Goal: Task Accomplishment & Management: Complete application form

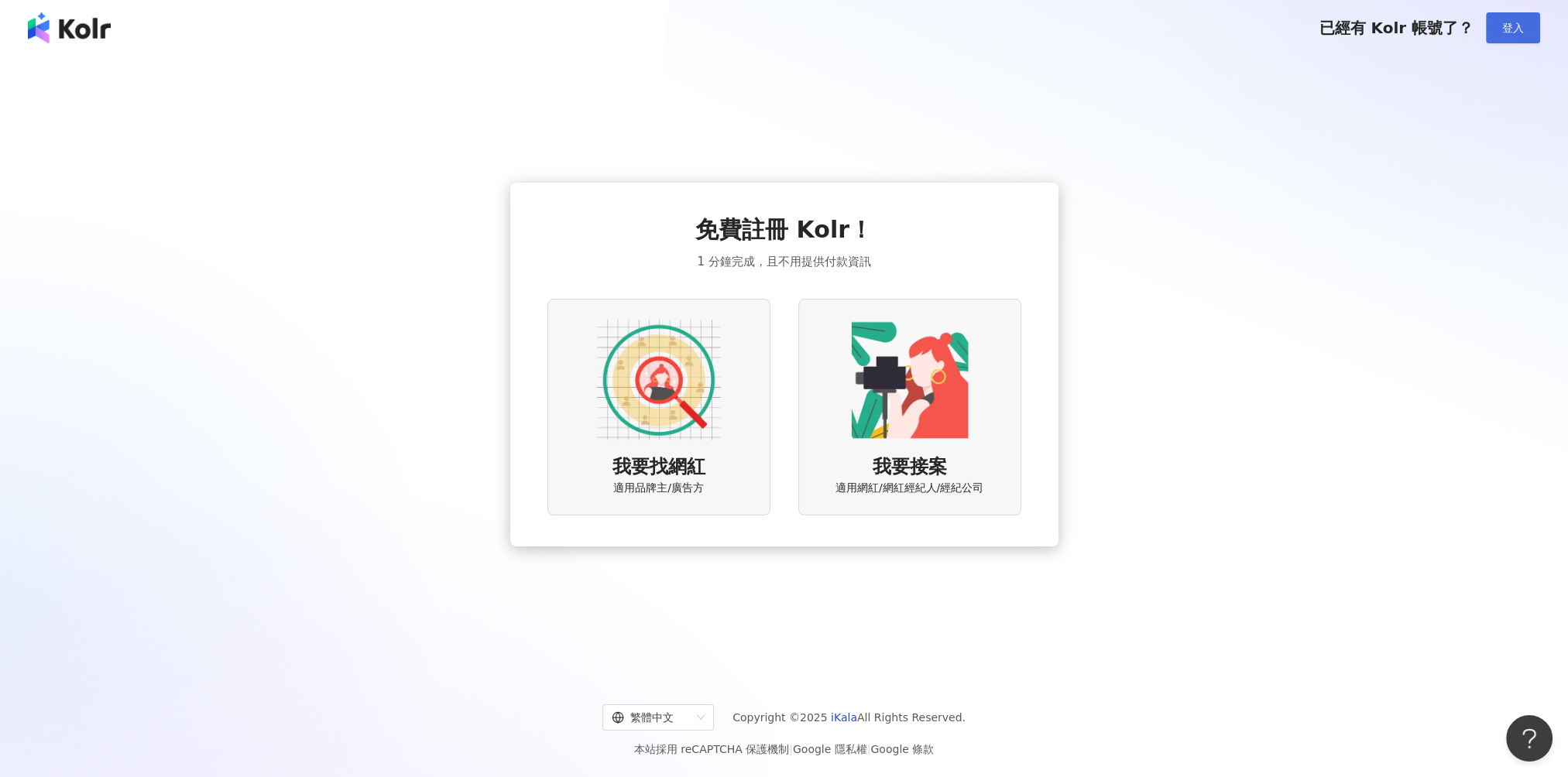
click at [1510, 25] on span "登入" at bounding box center [1512, 28] width 22 height 12
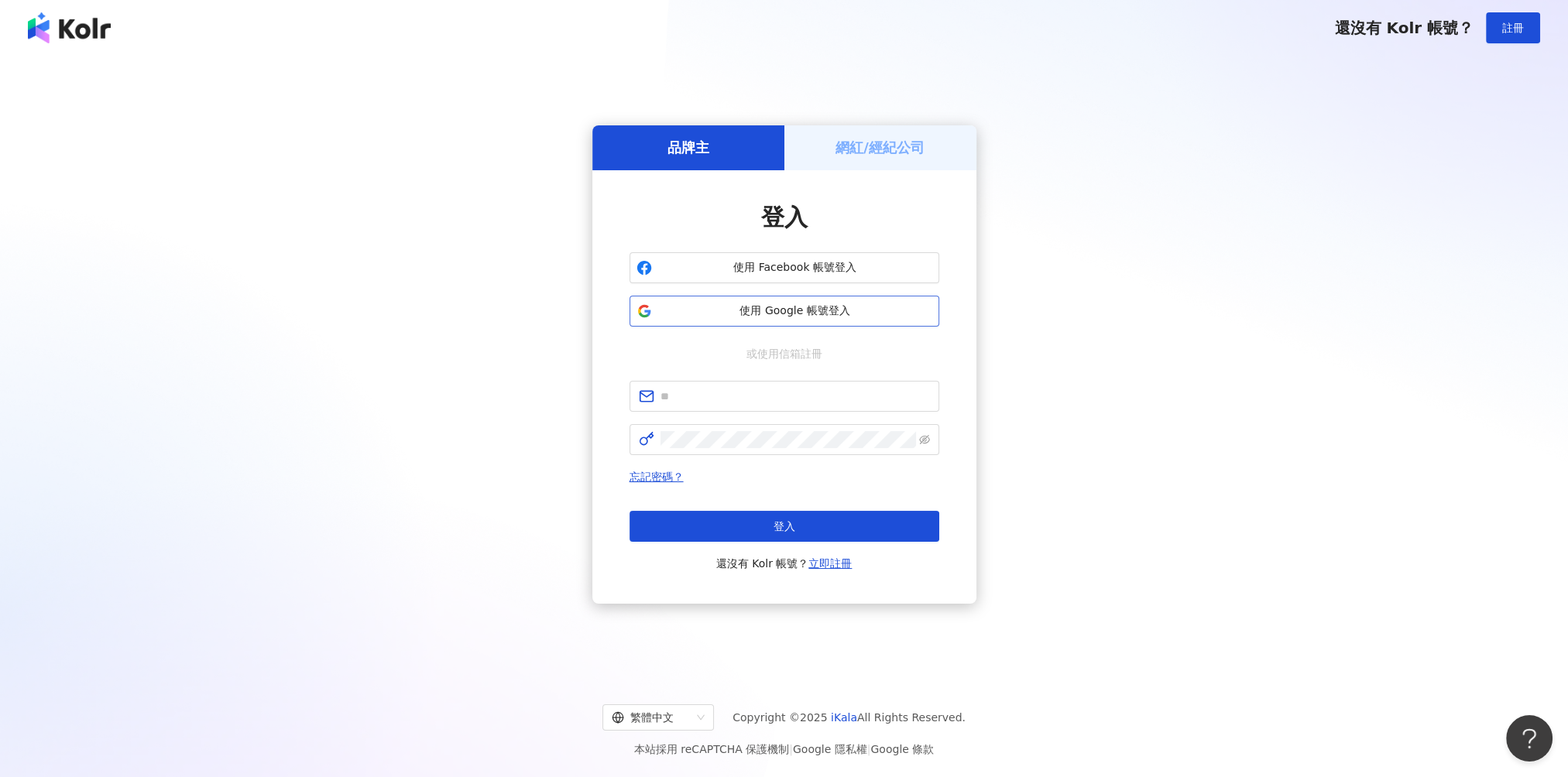
click at [807, 315] on span "使用 Google 帳號登入" at bounding box center [795, 310] width 274 height 16
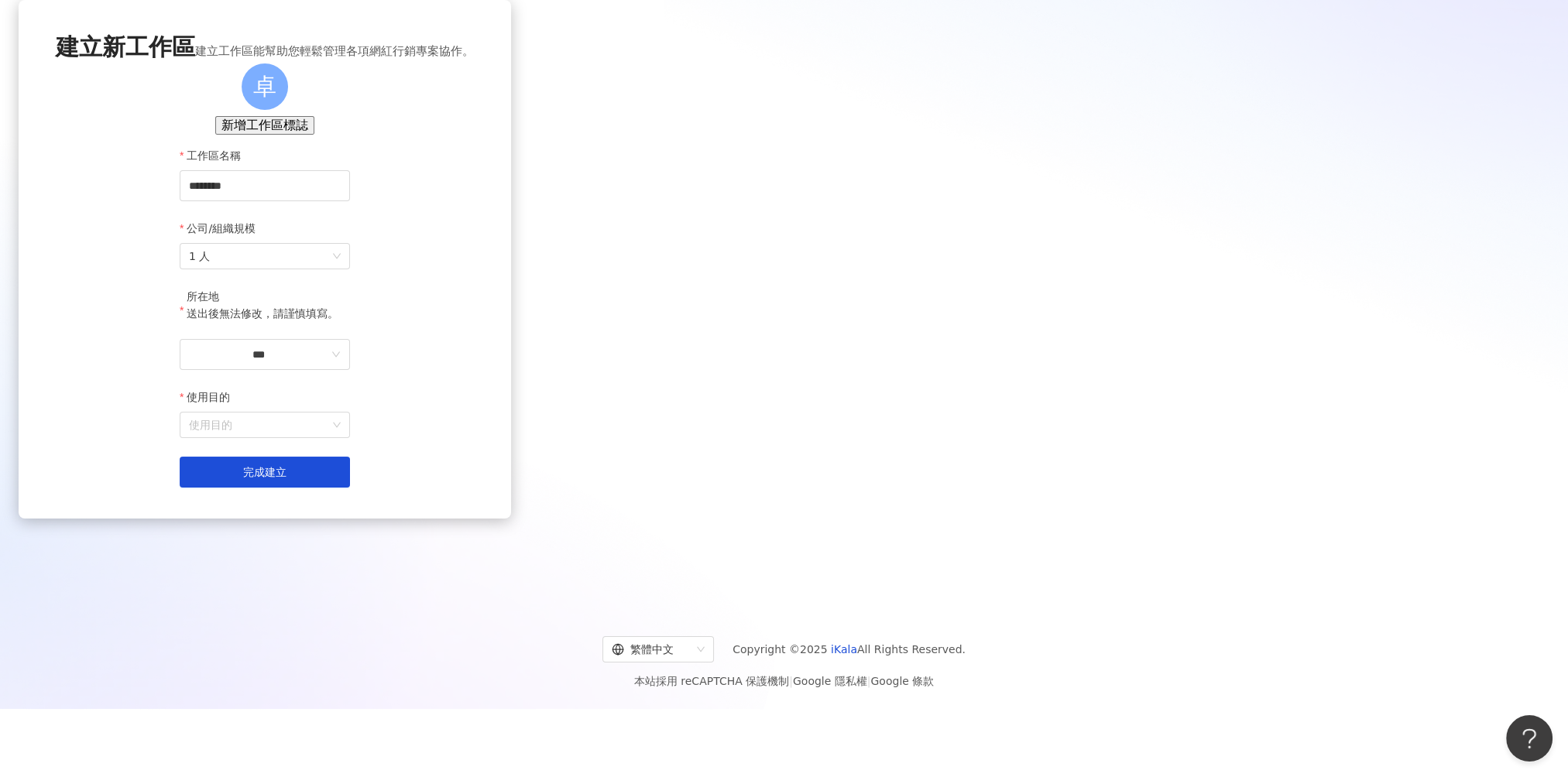
scroll to position [71, 0]
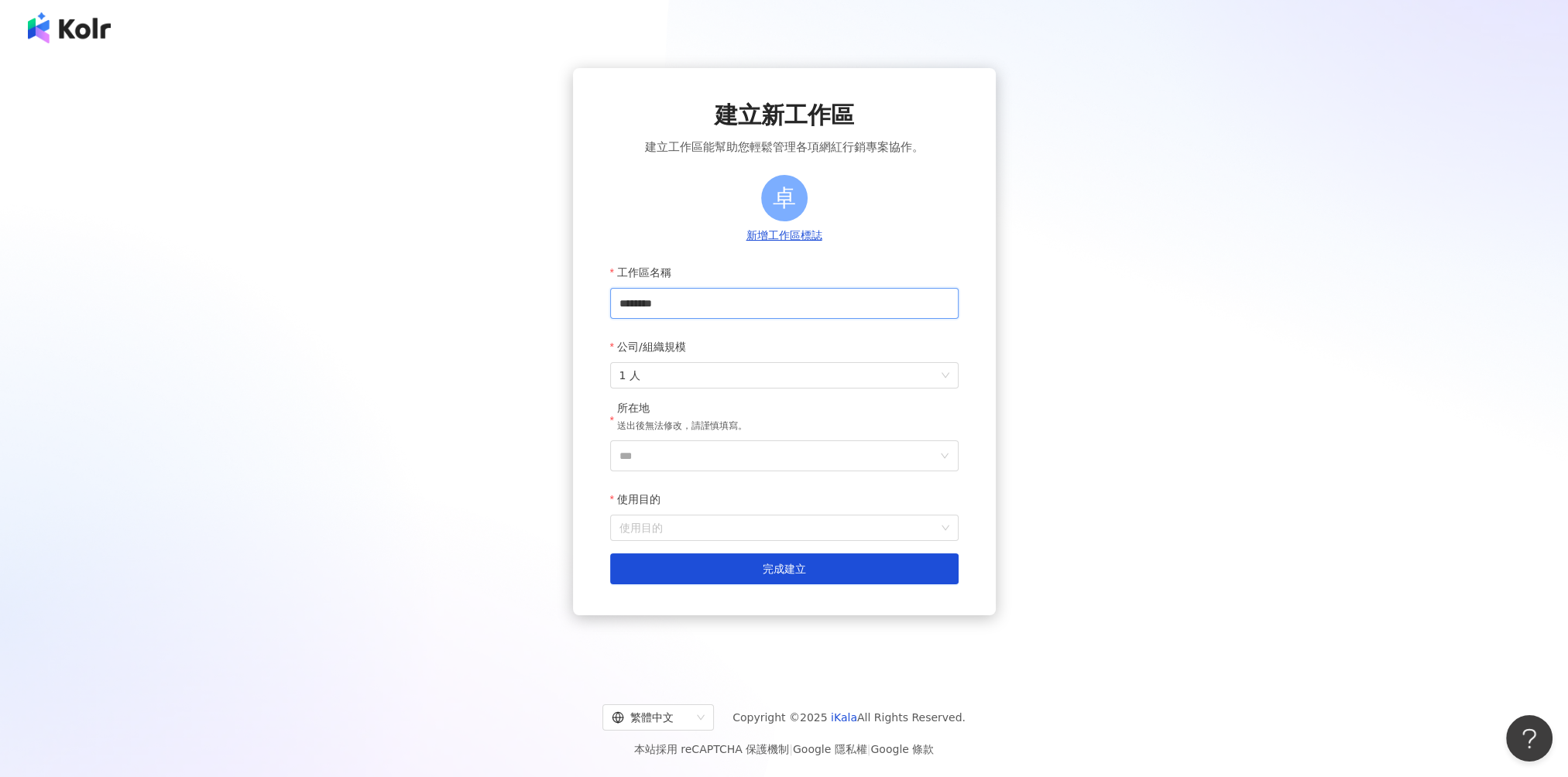
drag, startPoint x: 822, startPoint y: 313, endPoint x: 656, endPoint y: 300, distance: 166.5
click at [656, 300] on input "********" at bounding box center [784, 303] width 348 height 31
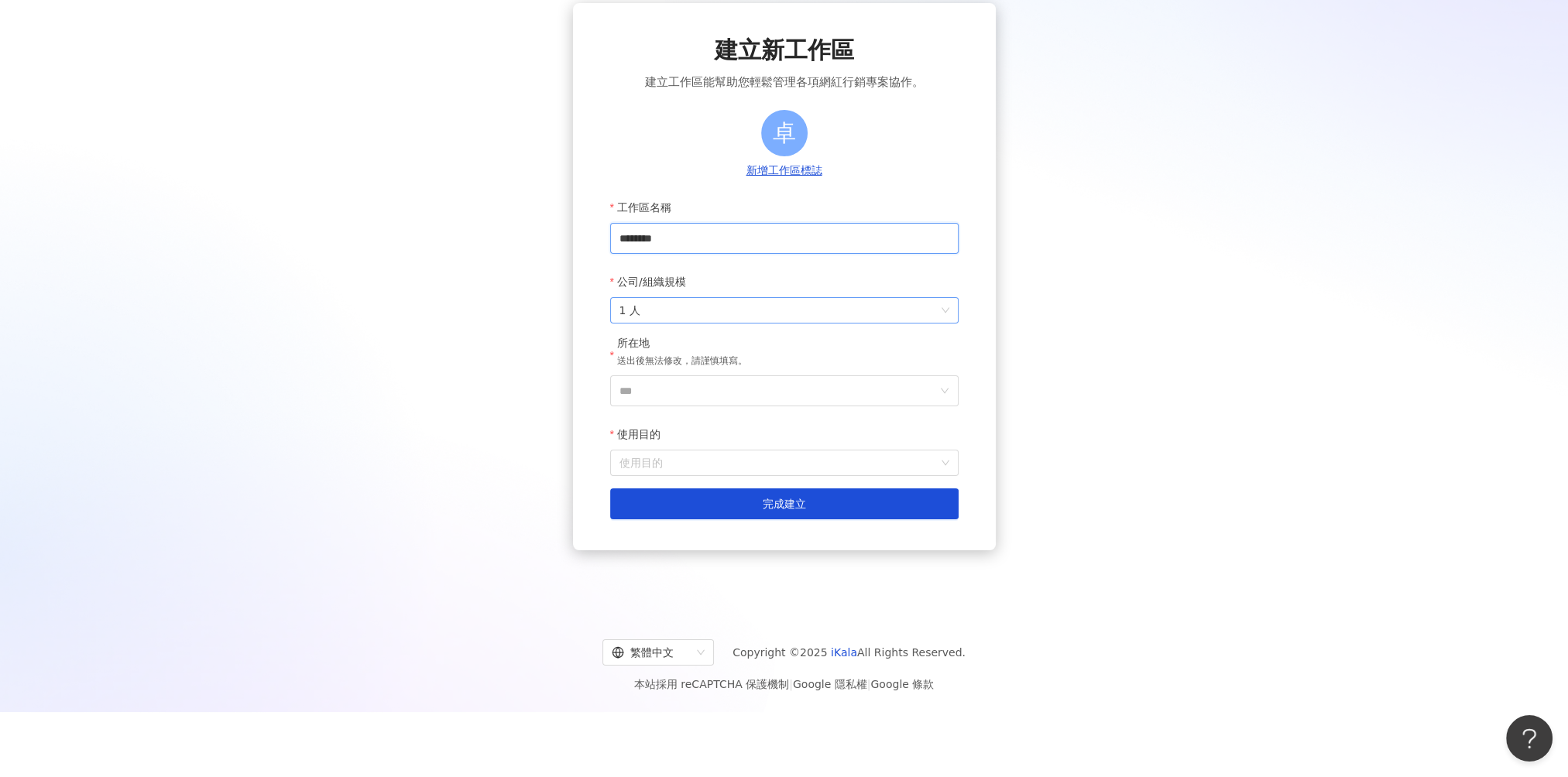
scroll to position [71, 0]
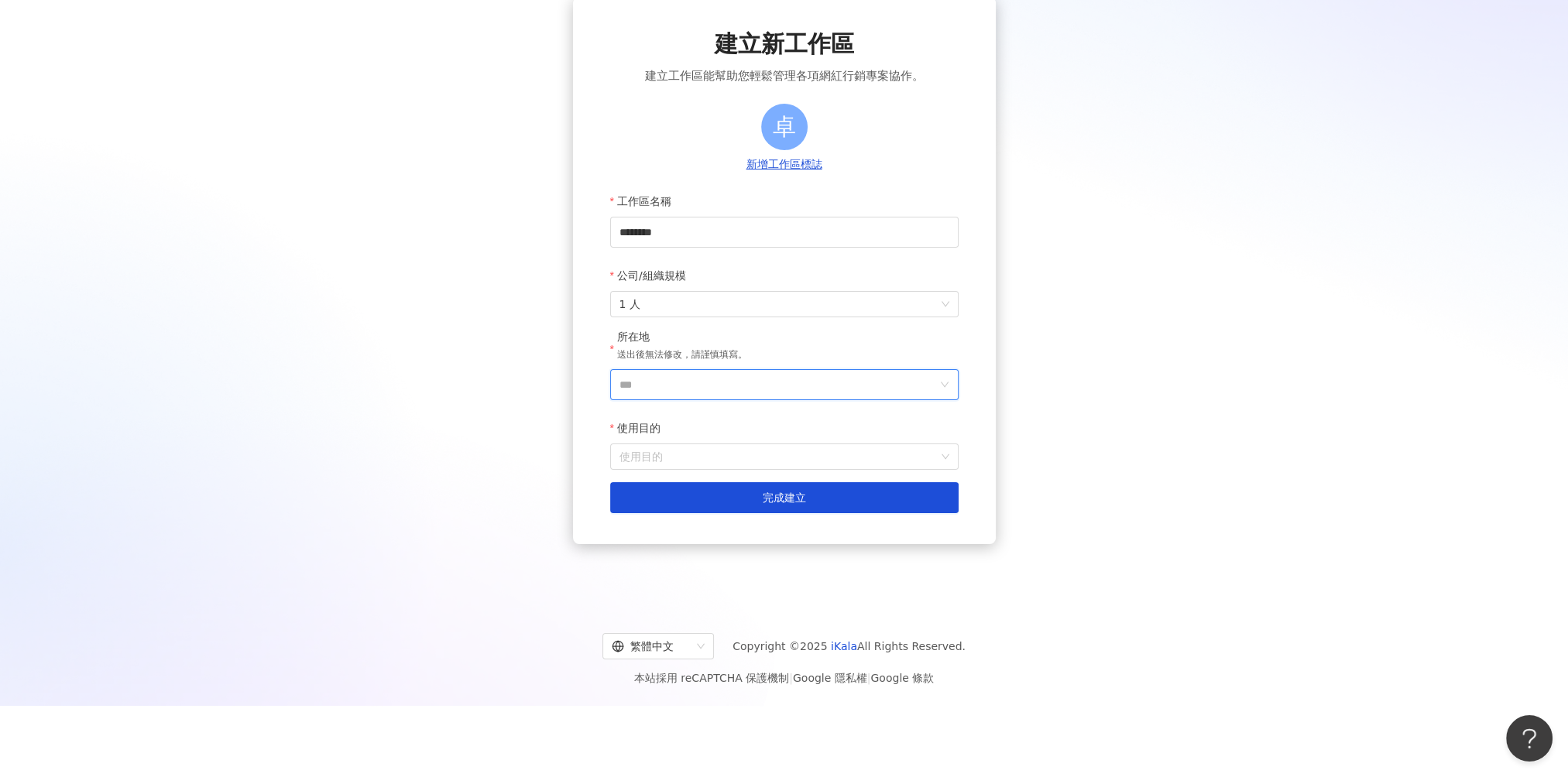
click at [757, 381] on input "***" at bounding box center [778, 385] width 317 height 29
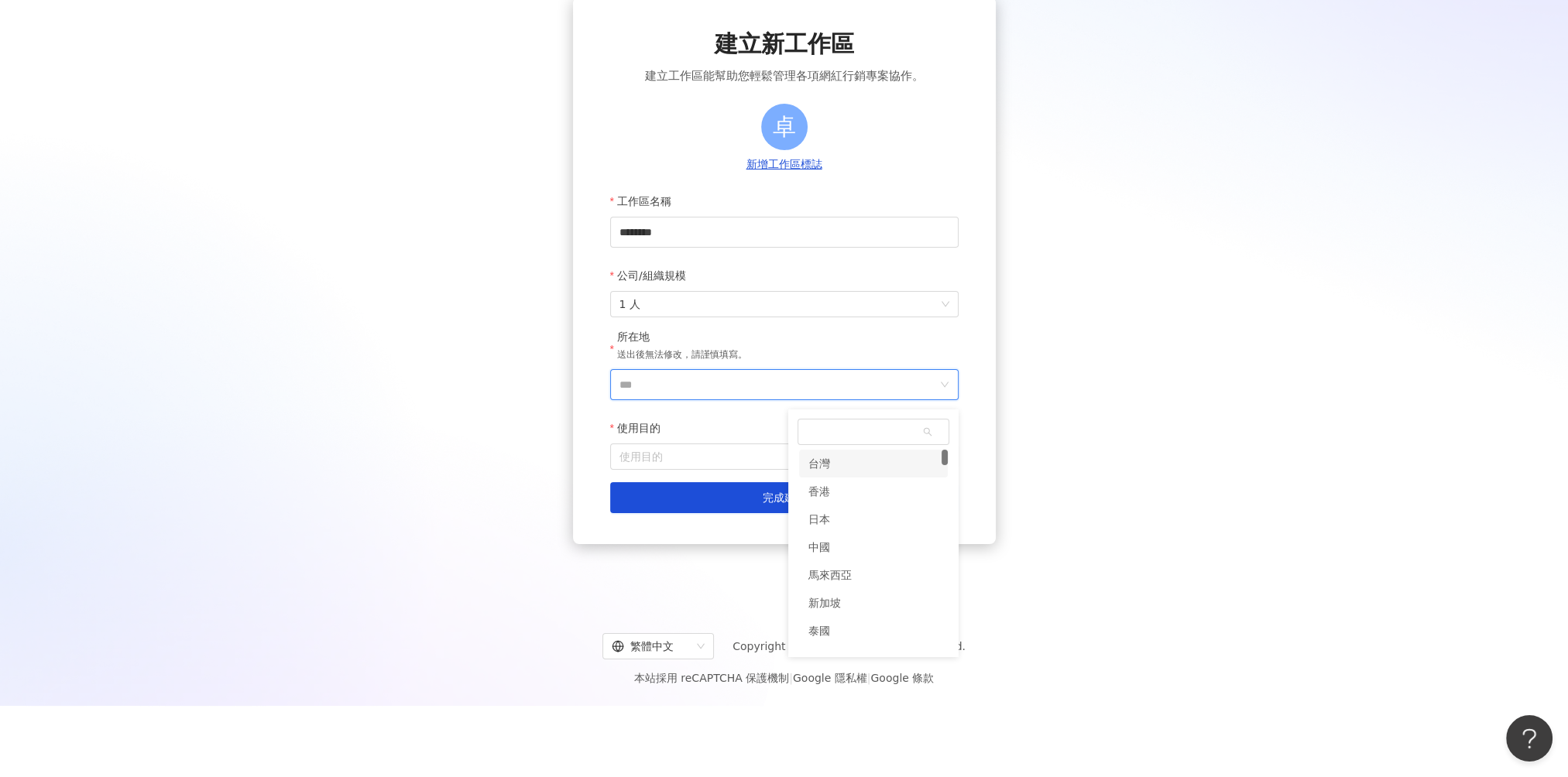
click at [826, 467] on div "台灣" at bounding box center [819, 463] width 22 height 28
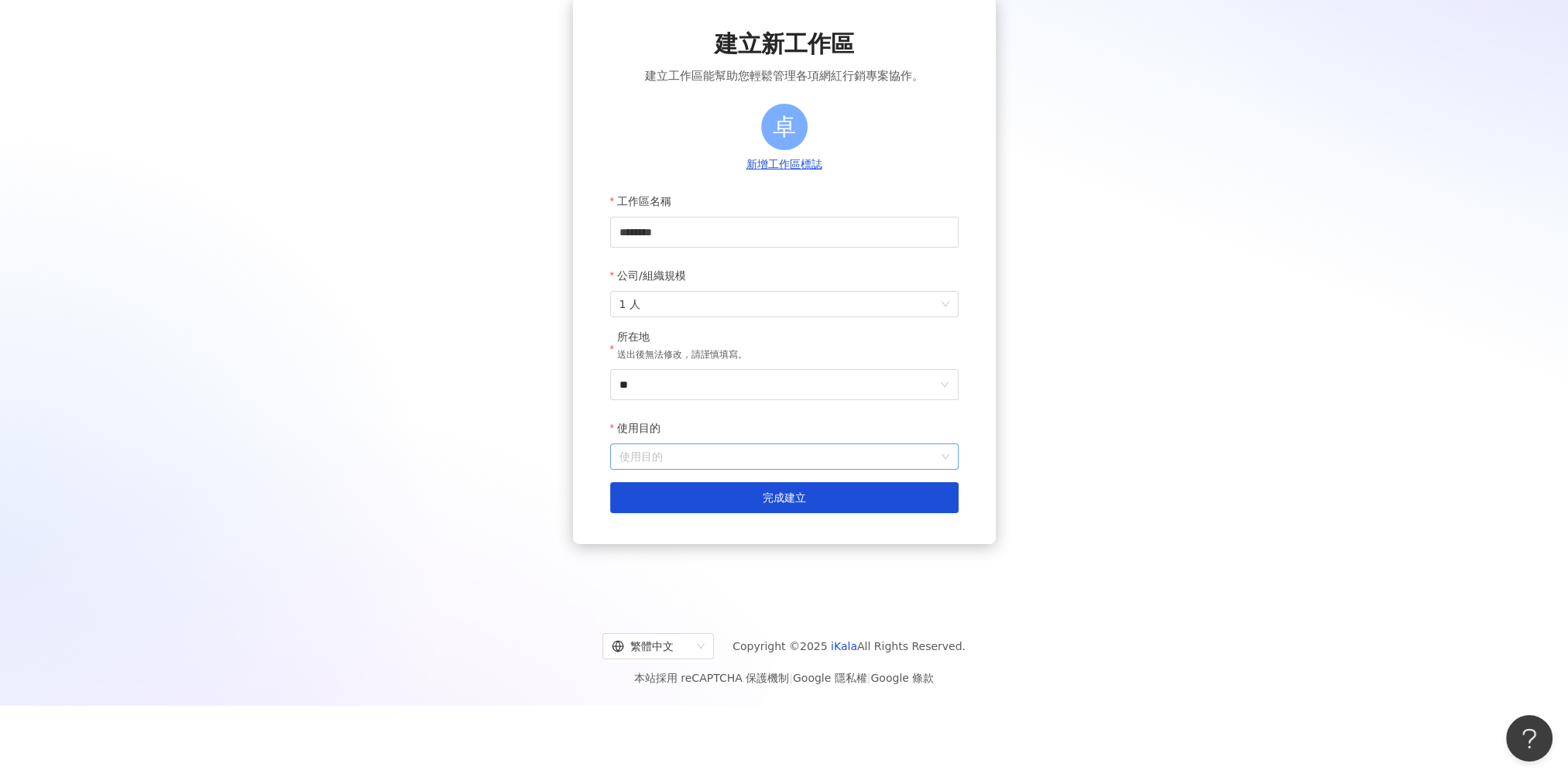
click at [805, 461] on input "使用目的" at bounding box center [784, 457] width 329 height 25
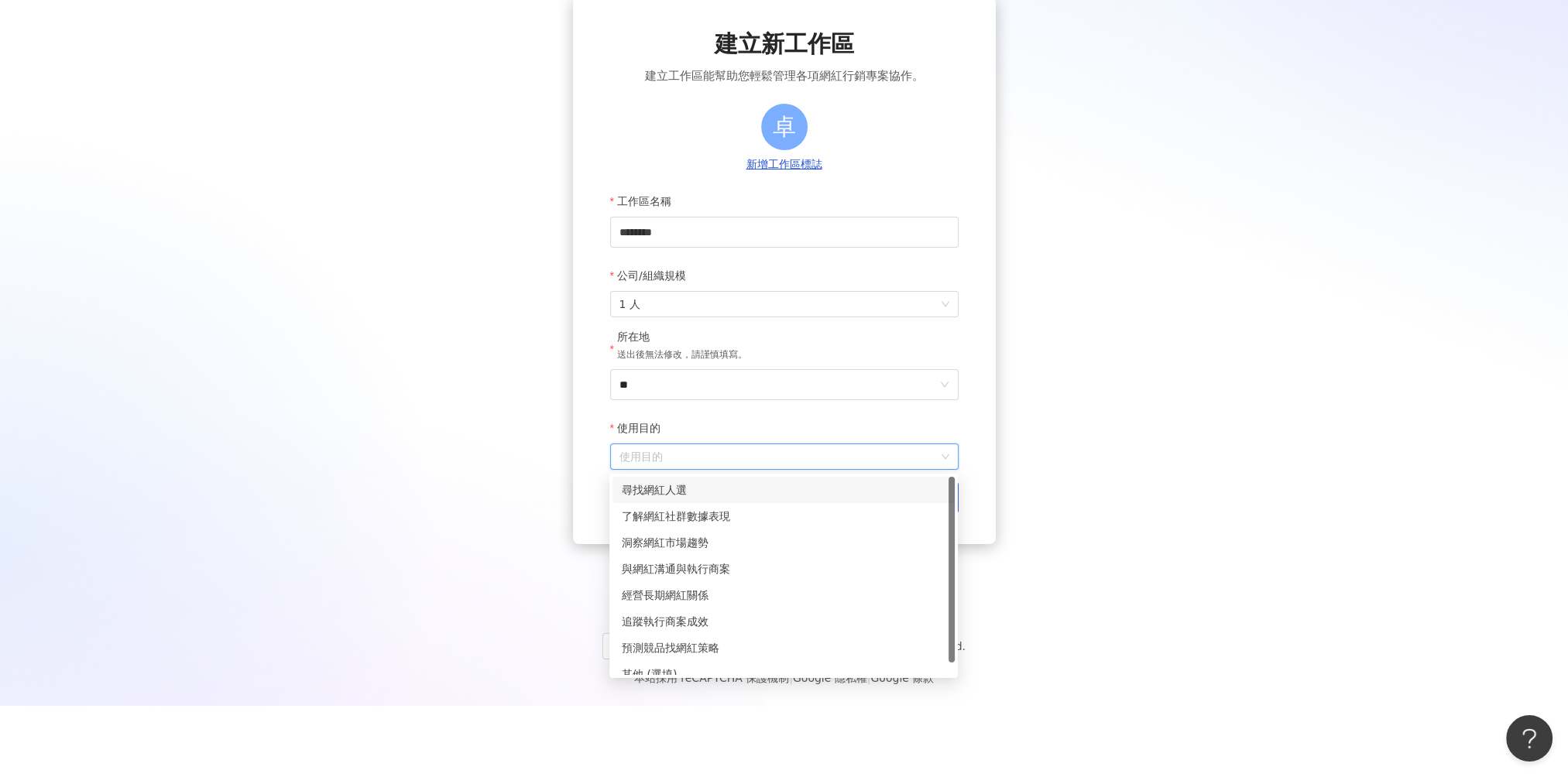
click at [757, 486] on div "尋找網紅人選" at bounding box center [784, 489] width 324 height 17
click at [750, 463] on span "尋找網紅人選" at bounding box center [784, 457] width 329 height 25
click at [722, 496] on div "尋找網紅人選" at bounding box center [784, 489] width 324 height 17
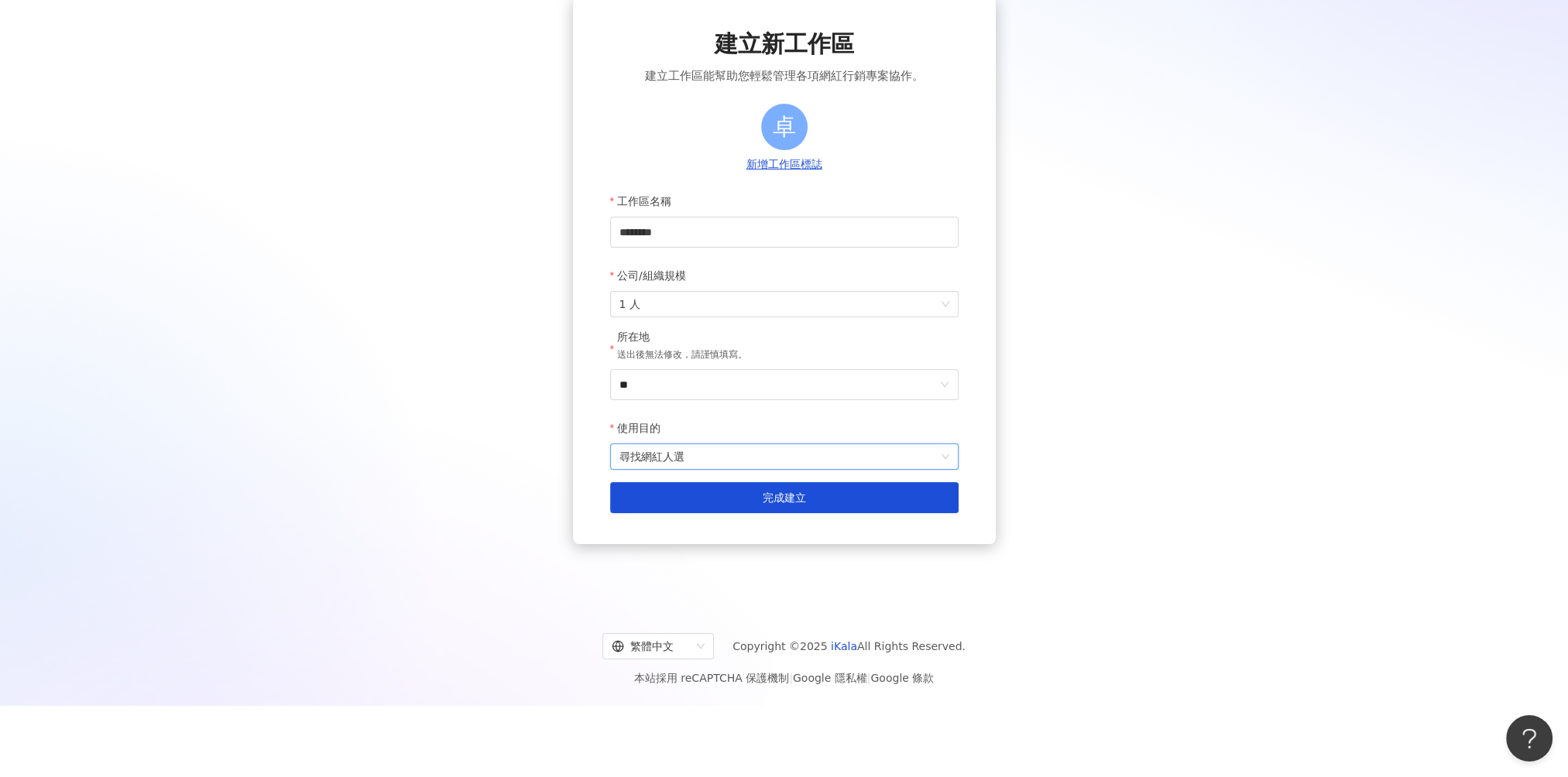
click at [722, 496] on button "完成建立" at bounding box center [784, 498] width 348 height 31
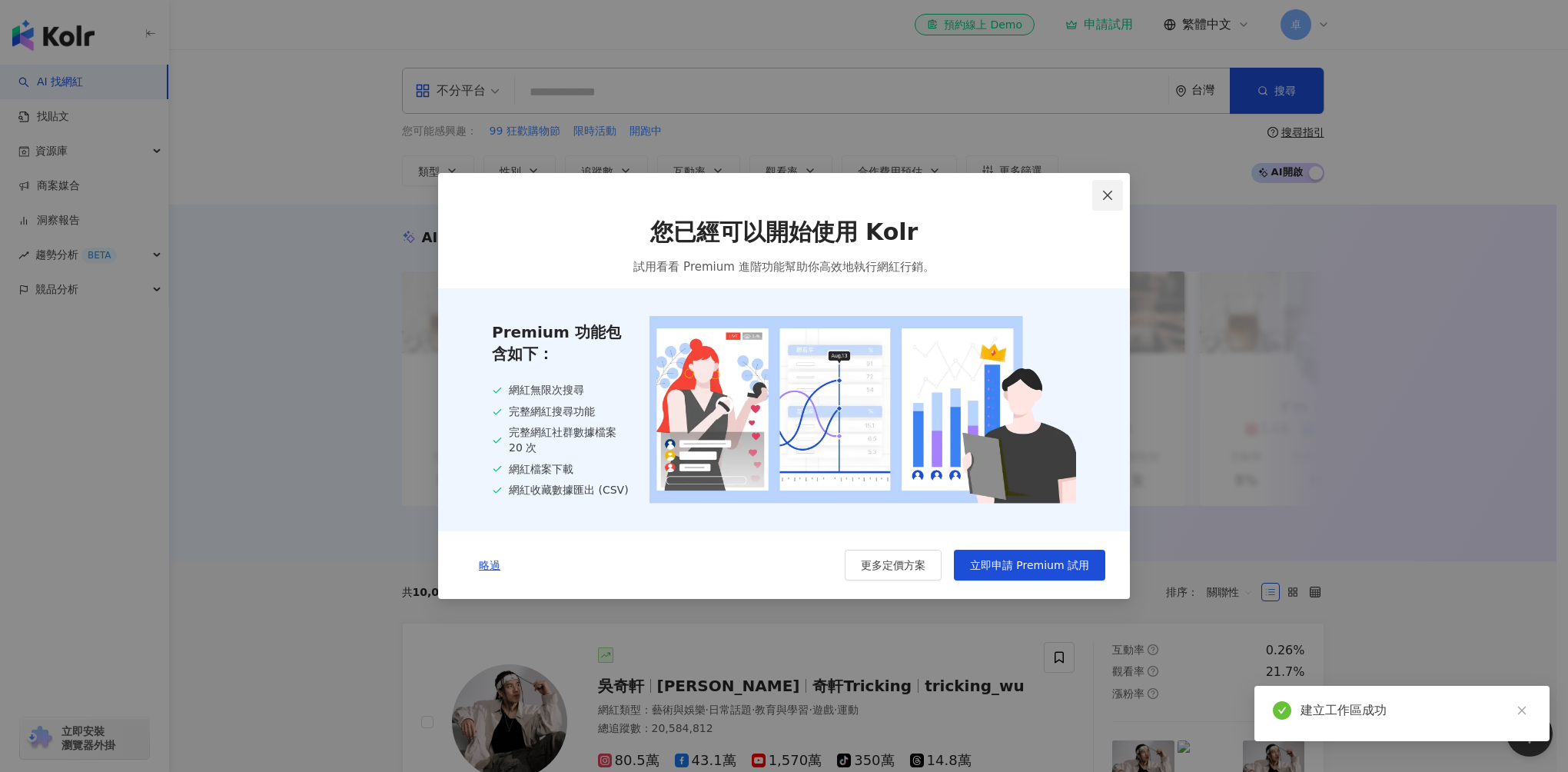
click at [1112, 192] on icon "close" at bounding box center [1107, 195] width 12 height 12
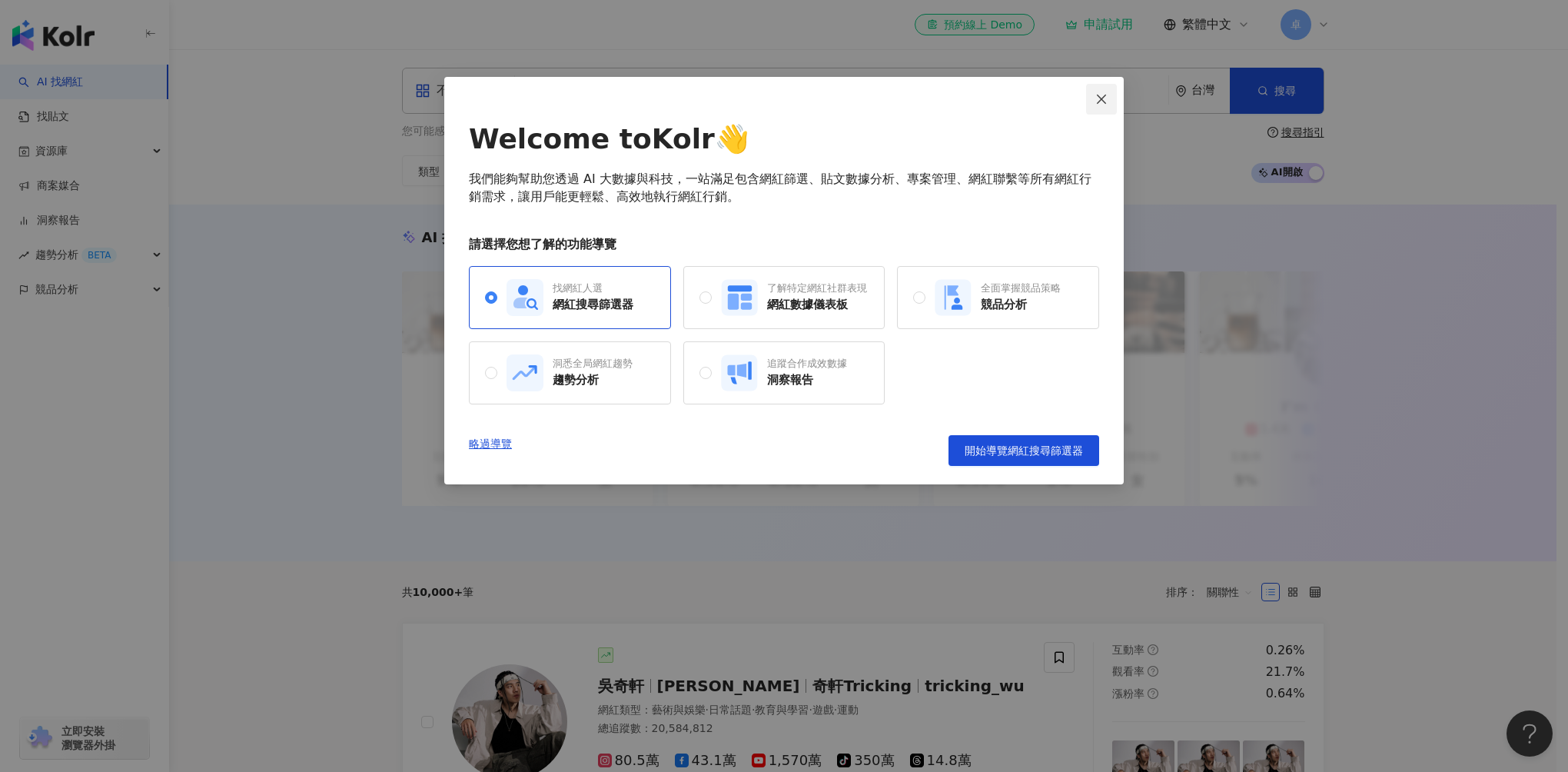
click at [1098, 105] on icon "close" at bounding box center [1101, 99] width 12 height 12
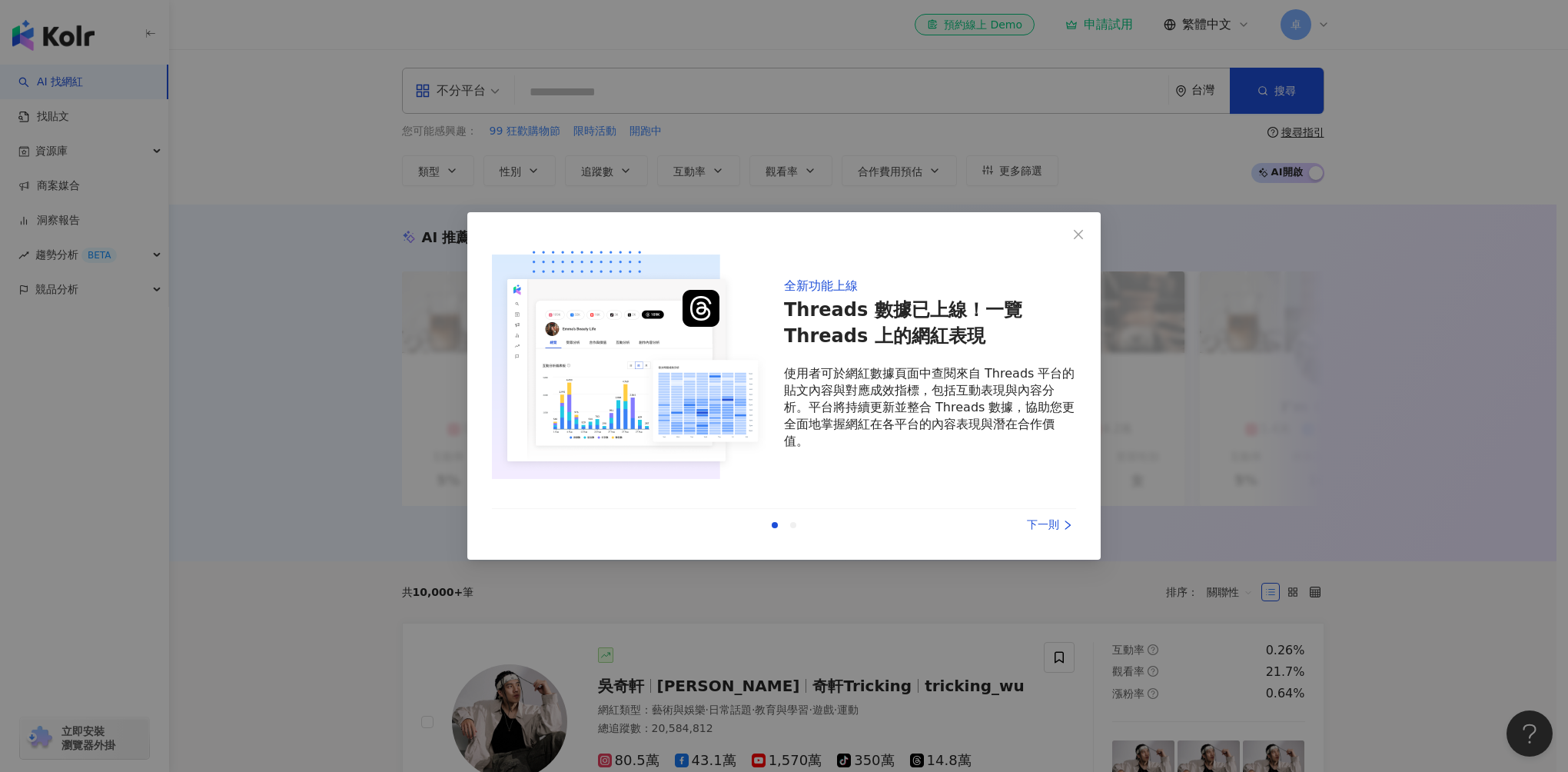
click at [1061, 252] on div "全新功能上線 Threads 數據已上線！一覽 Threads 上的網紅表現 使用者可於網紅數據頁面中查閱來自 Threads 平台的貼文內容與對應成效指標，…" at bounding box center [930, 364] width 292 height 254
click at [1066, 240] on span "Close" at bounding box center [1079, 234] width 31 height 12
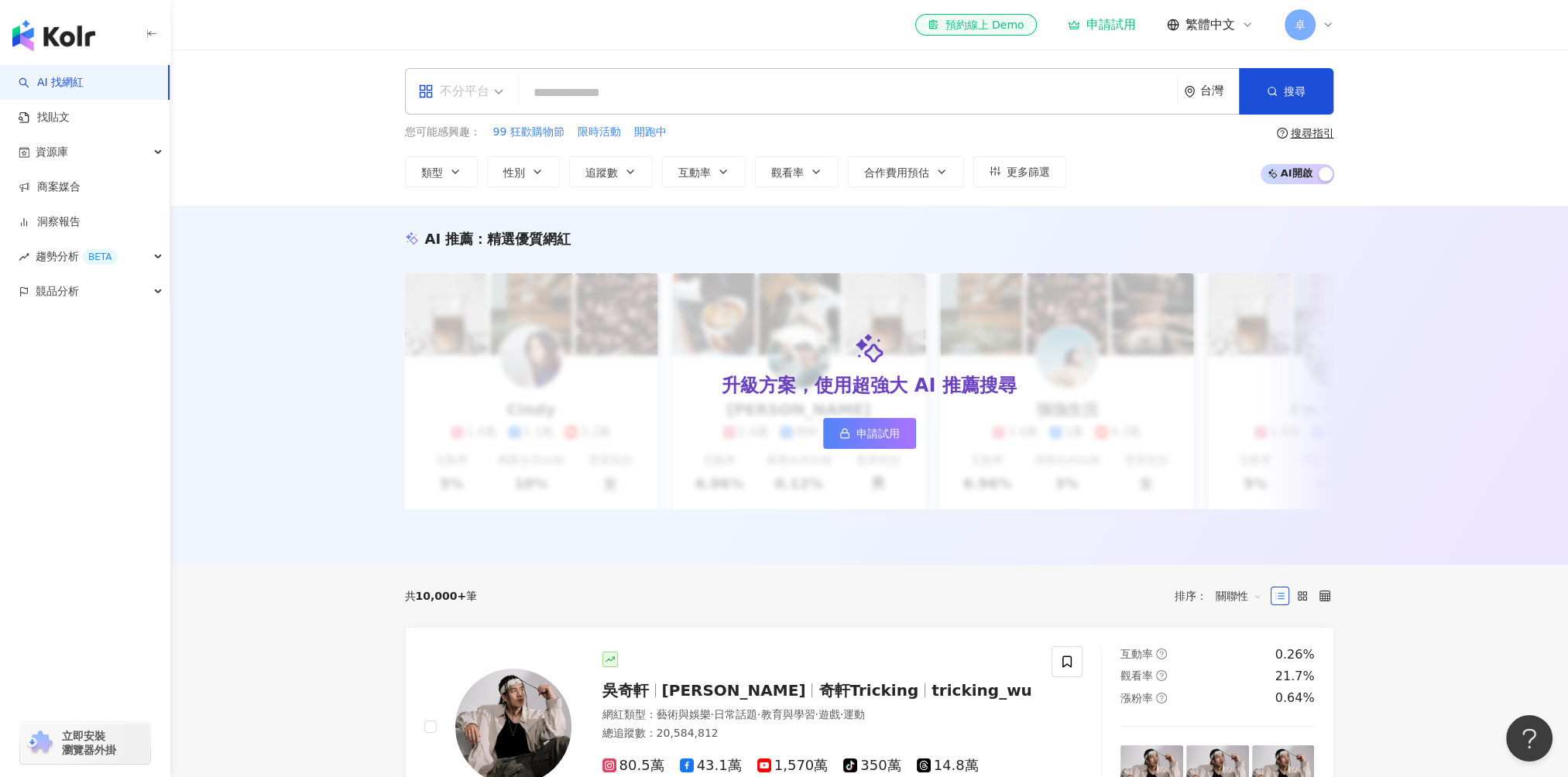
click at [428, 90] on icon "appstore" at bounding box center [424, 91] width 12 height 12
click at [631, 99] on input "search" at bounding box center [848, 93] width 646 height 29
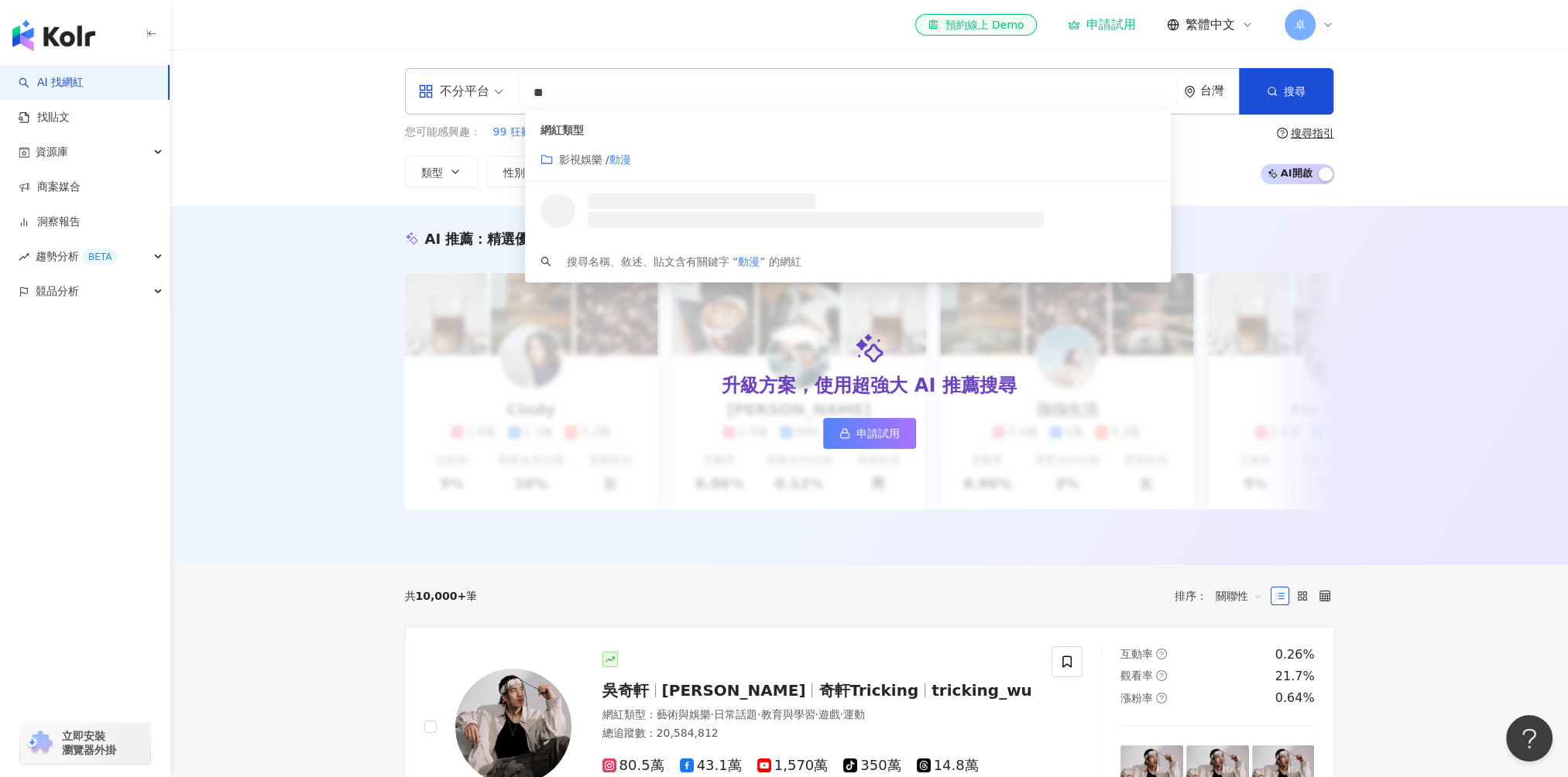
click at [703, 165] on div "影視娛樂 / 動漫" at bounding box center [848, 159] width 616 height 17
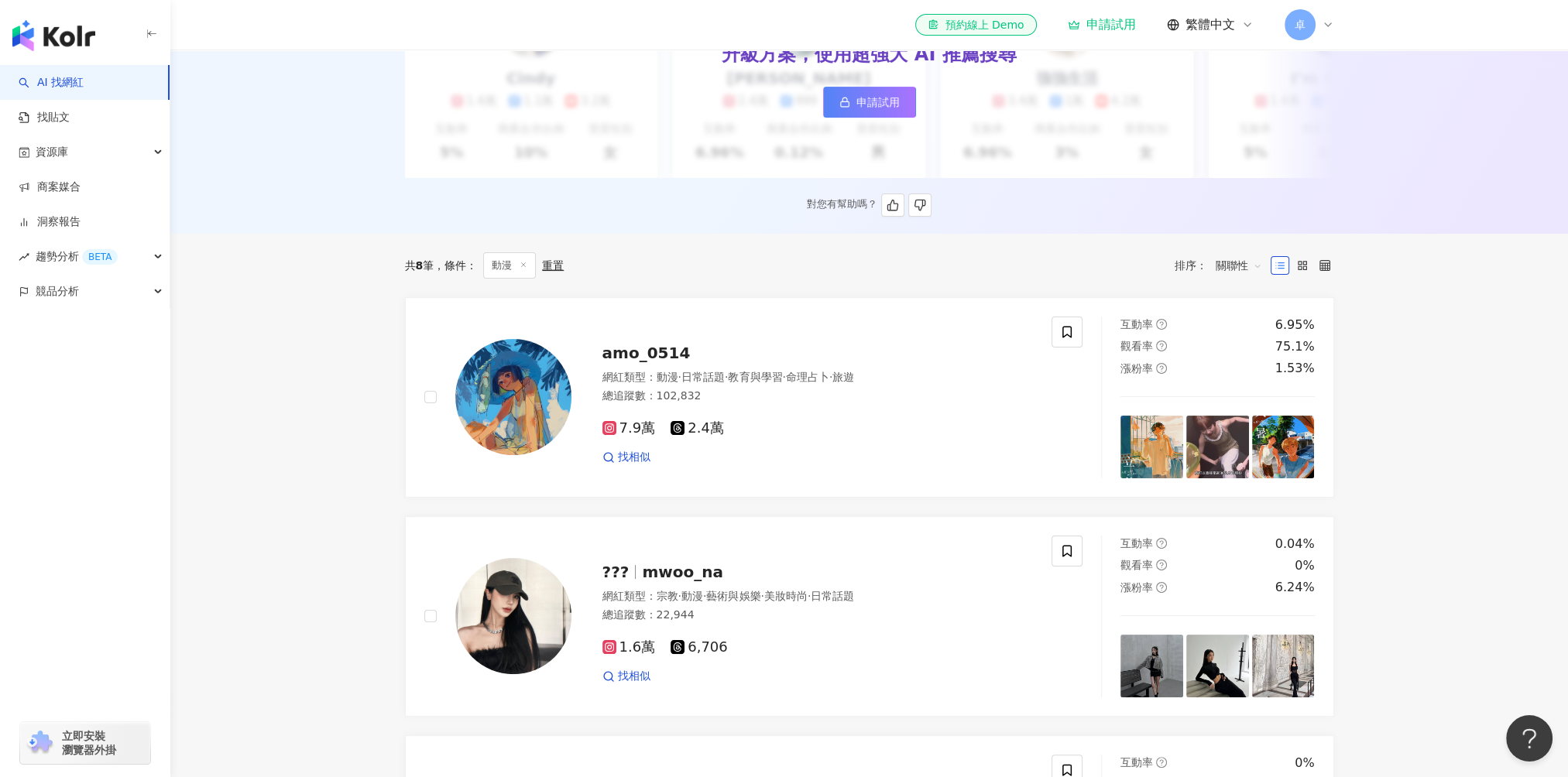
scroll to position [387, 0]
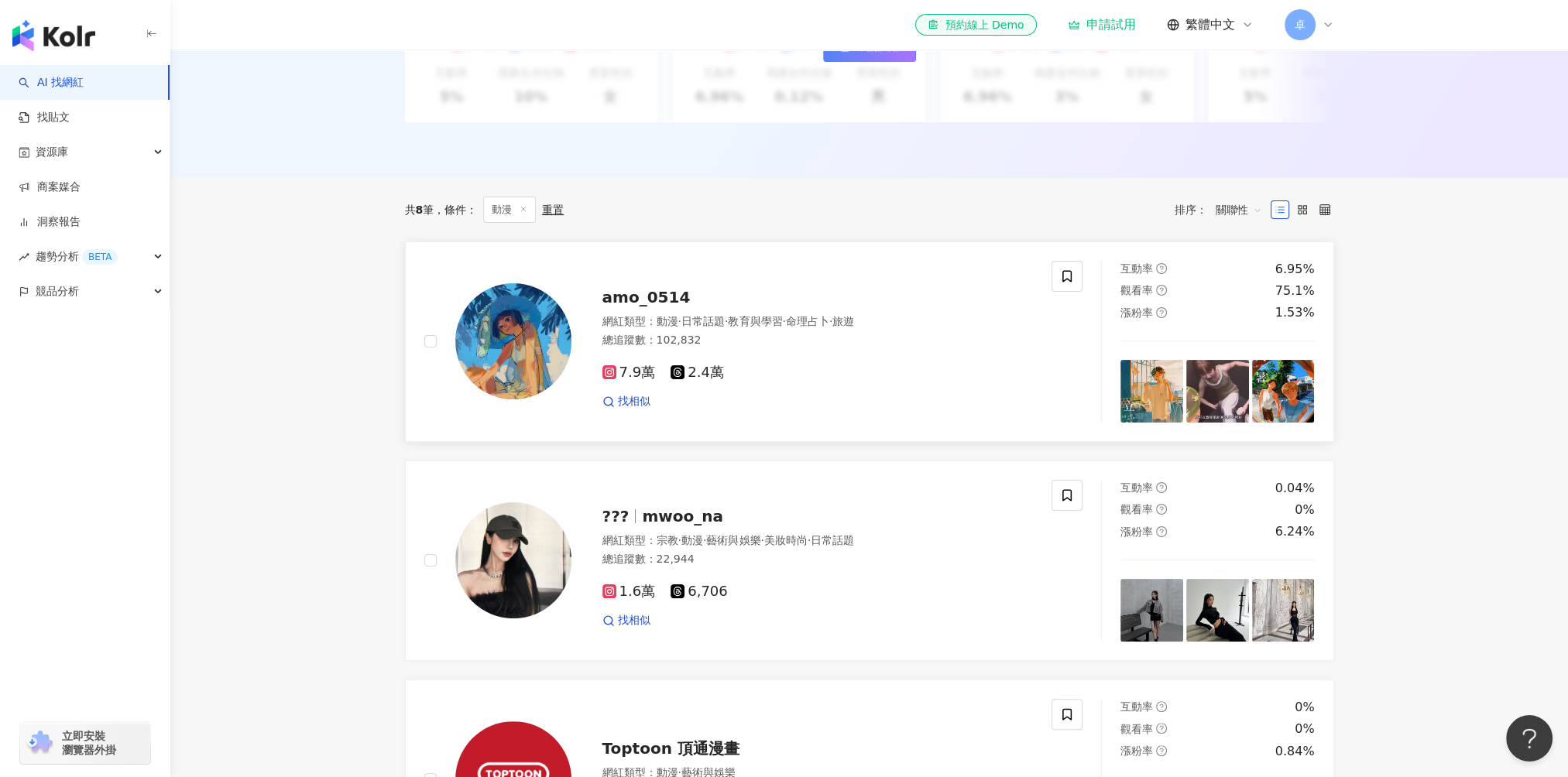
type input "**"
click at [589, 381] on div "amo_0514 網紅類型 ： 動漫 · 日常話題 · 教育與學習 · 命理占卜 · 旅遊 總追蹤數 ： 102,832 7.9萬 2.4萬 找相似" at bounding box center [802, 342] width 462 height 136
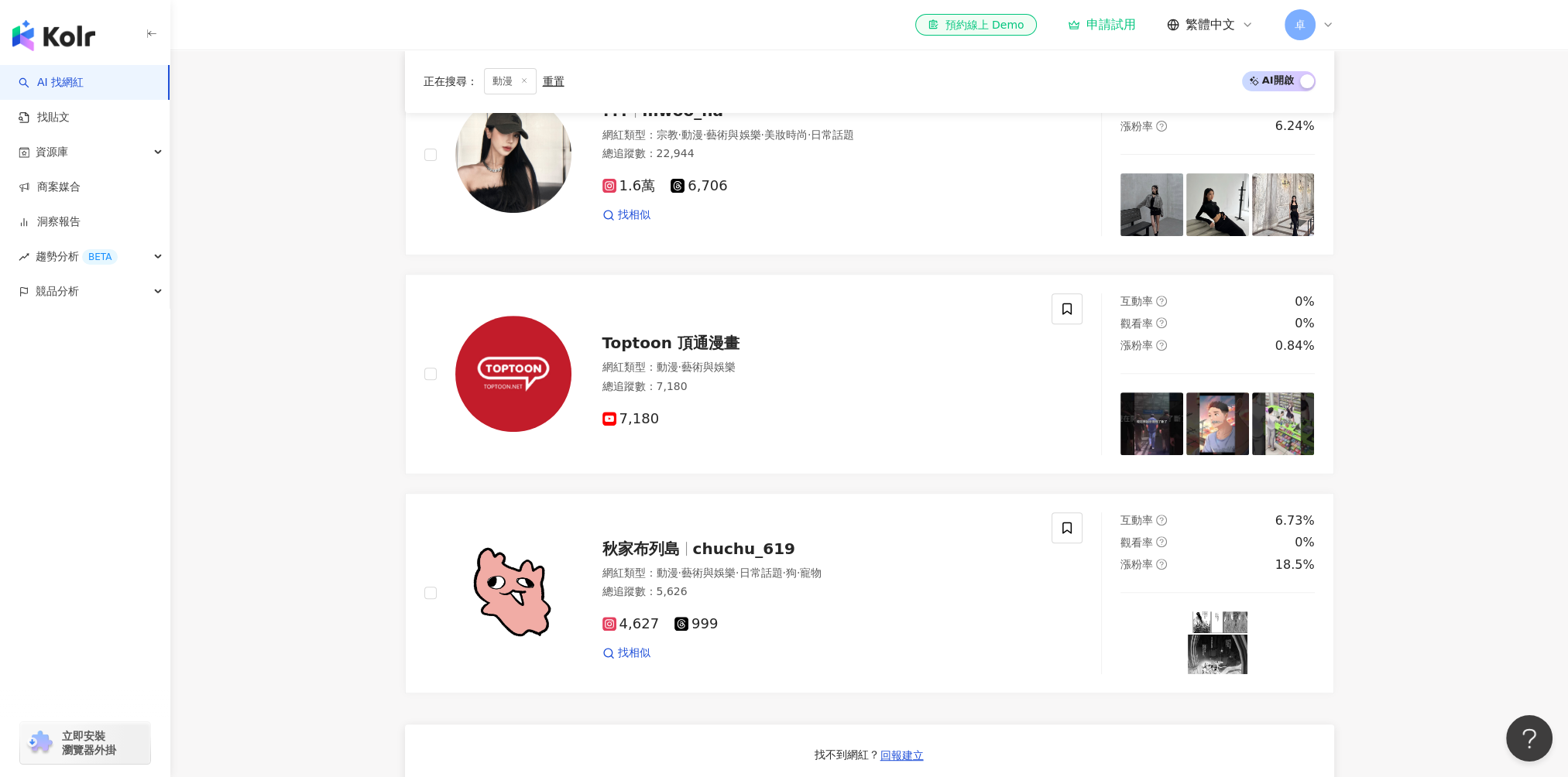
scroll to position [768, 0]
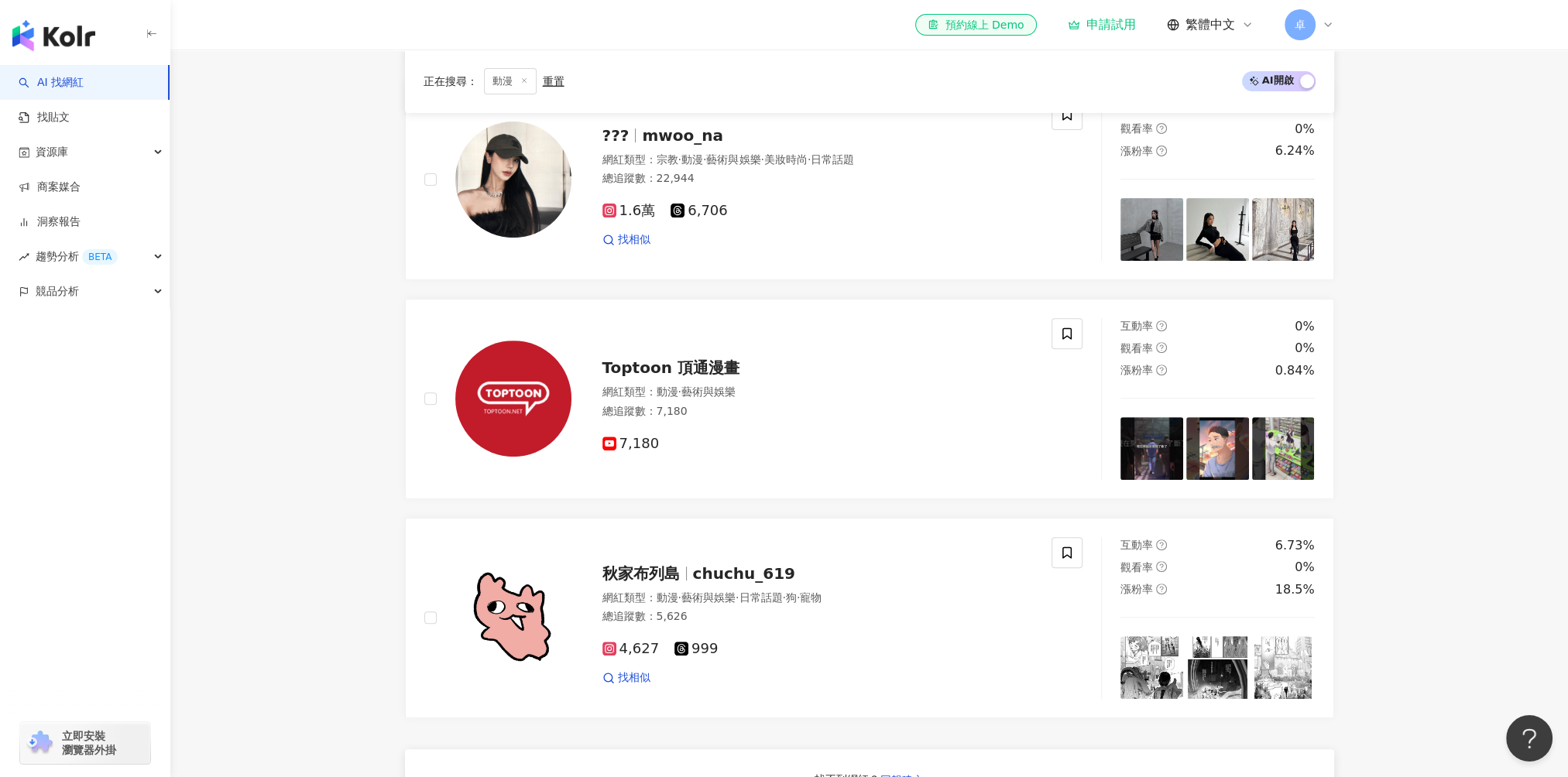
click at [45, 38] on img "button" at bounding box center [53, 36] width 83 height 31
